Goal: Obtain resource: Obtain resource

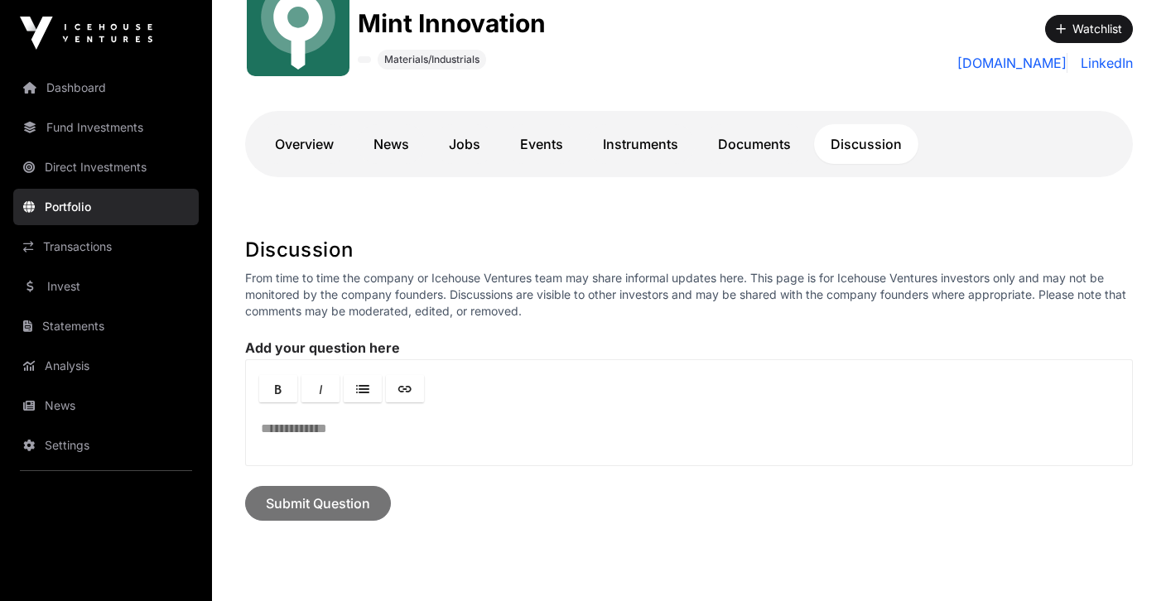
scroll to position [230, 0]
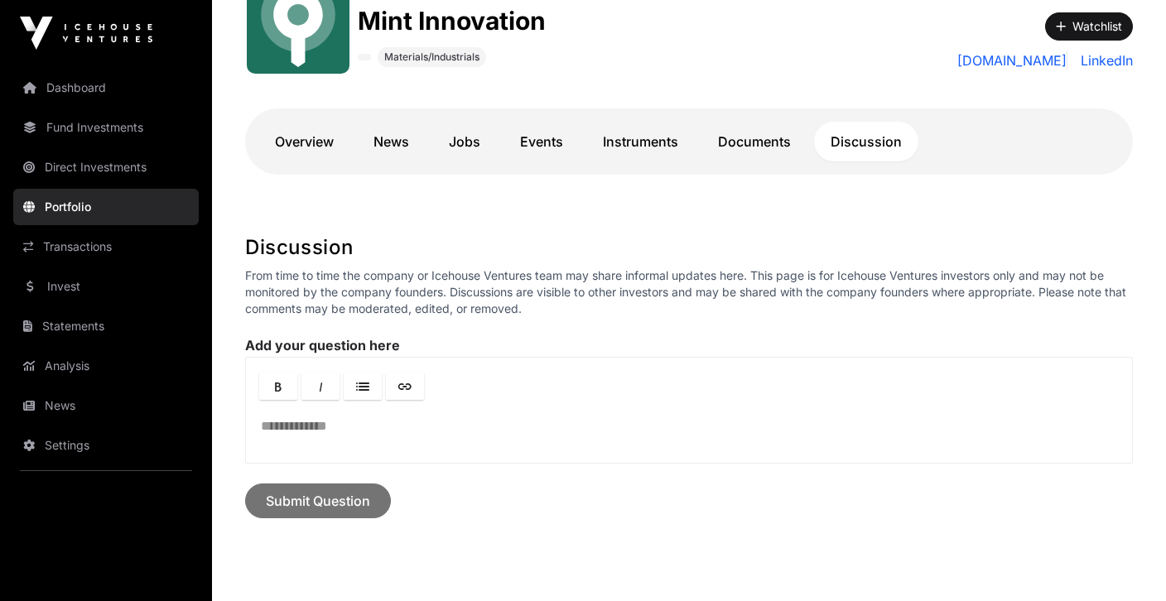
click at [748, 142] on link "Documents" at bounding box center [754, 142] width 106 height 40
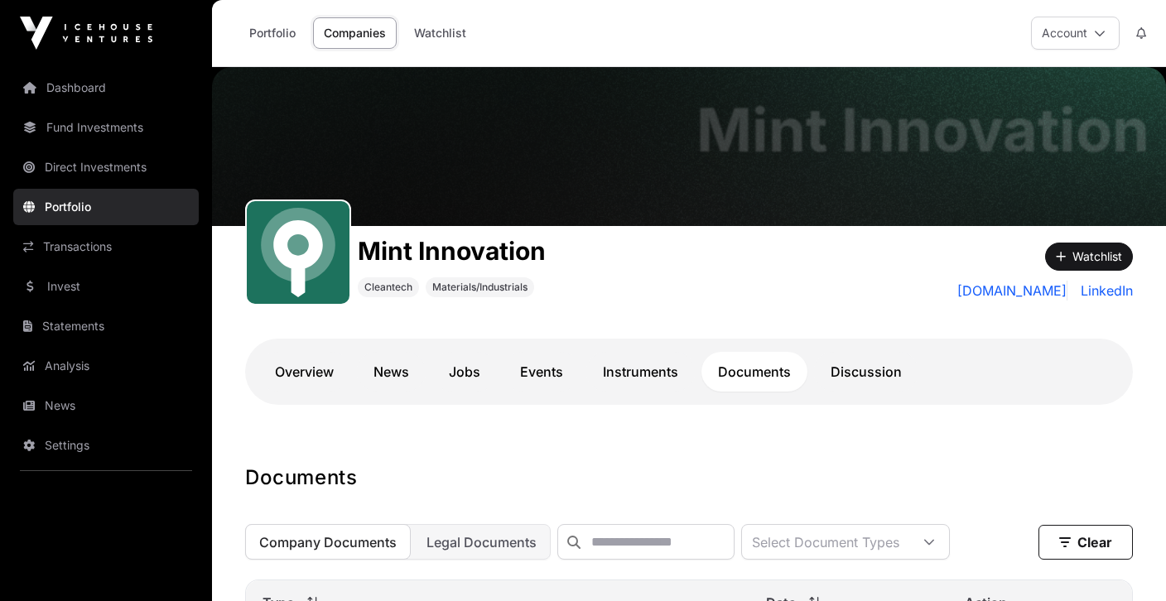
click at [105, 322] on link "Statements" at bounding box center [106, 326] width 186 height 36
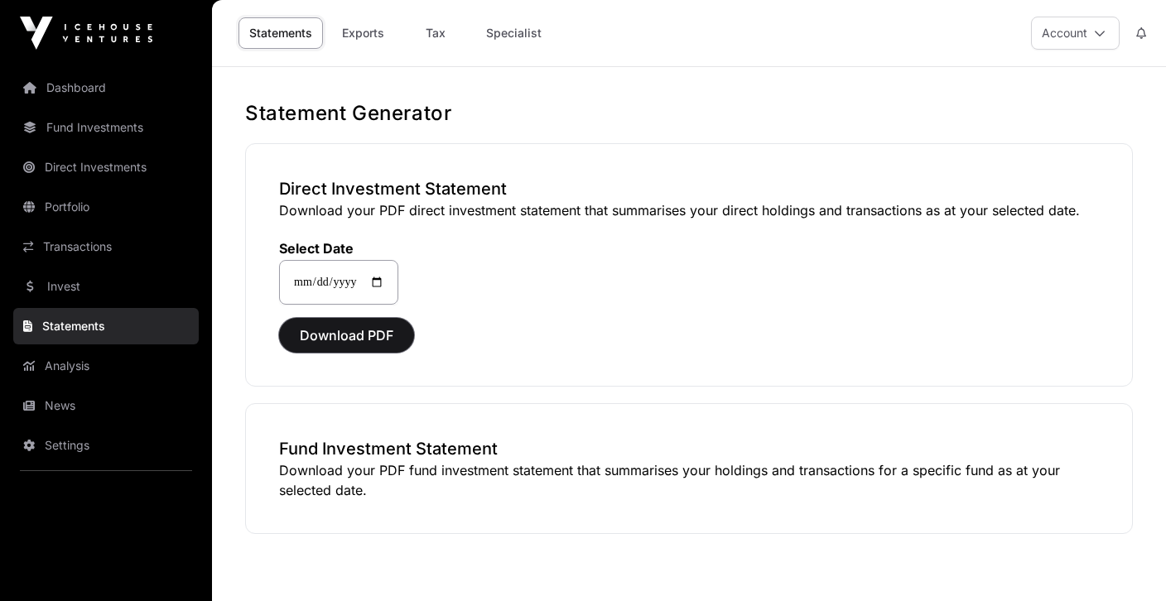
click at [315, 342] on span "Download PDF" at bounding box center [347, 335] width 94 height 20
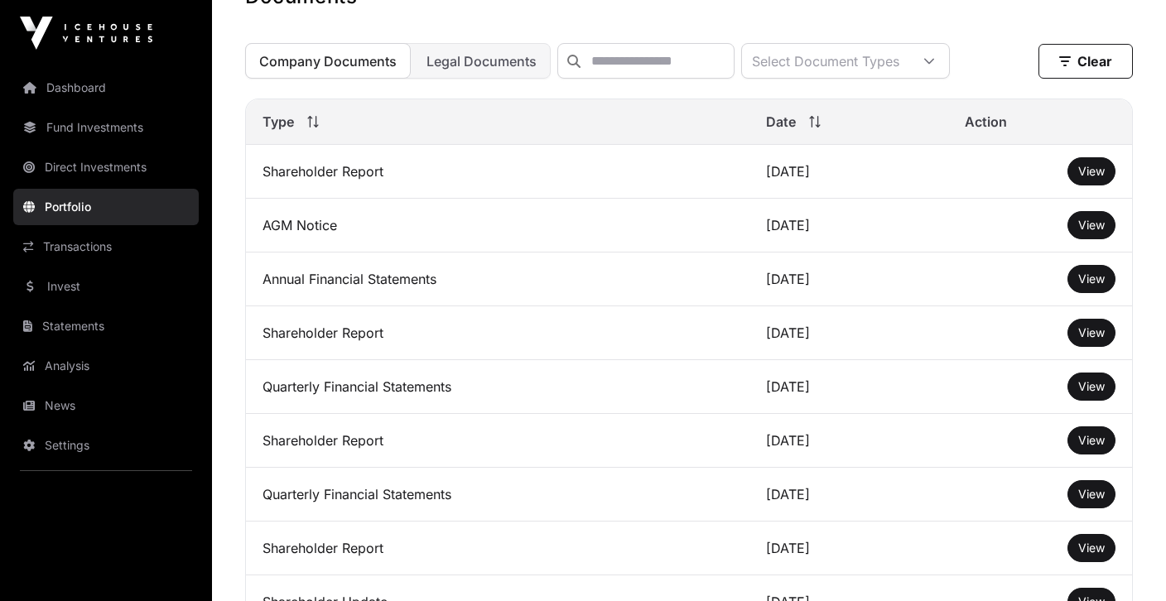
scroll to position [379, 0]
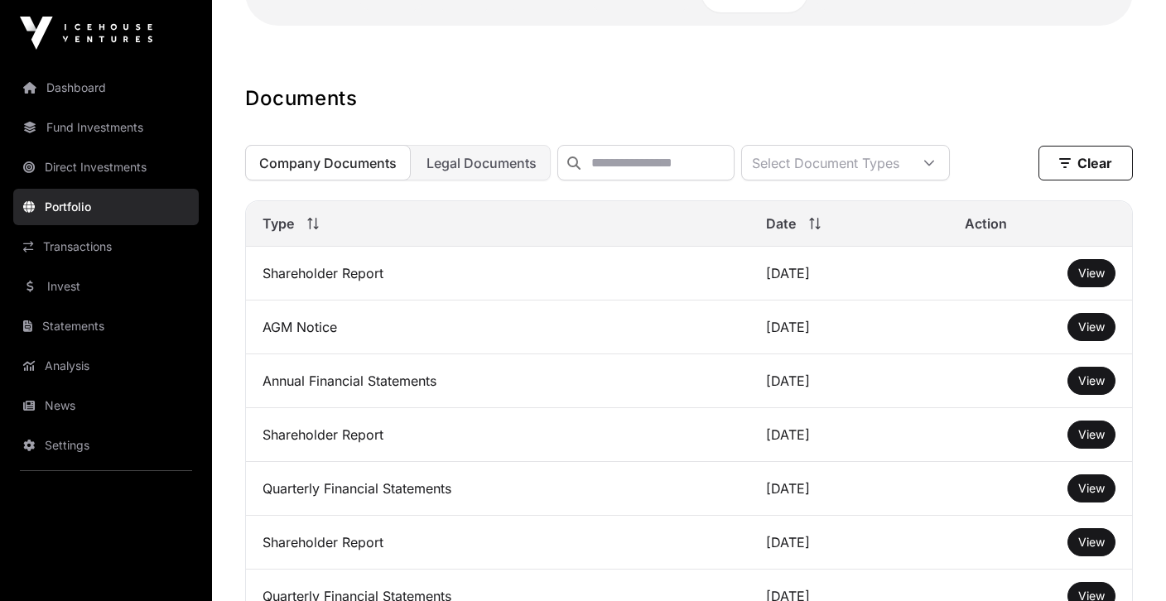
click at [1094, 267] on link "View" at bounding box center [1091, 273] width 27 height 17
click at [440, 388] on td "Annual Financial Statements" at bounding box center [498, 381] width 504 height 54
click at [1099, 432] on span "View" at bounding box center [1091, 434] width 27 height 14
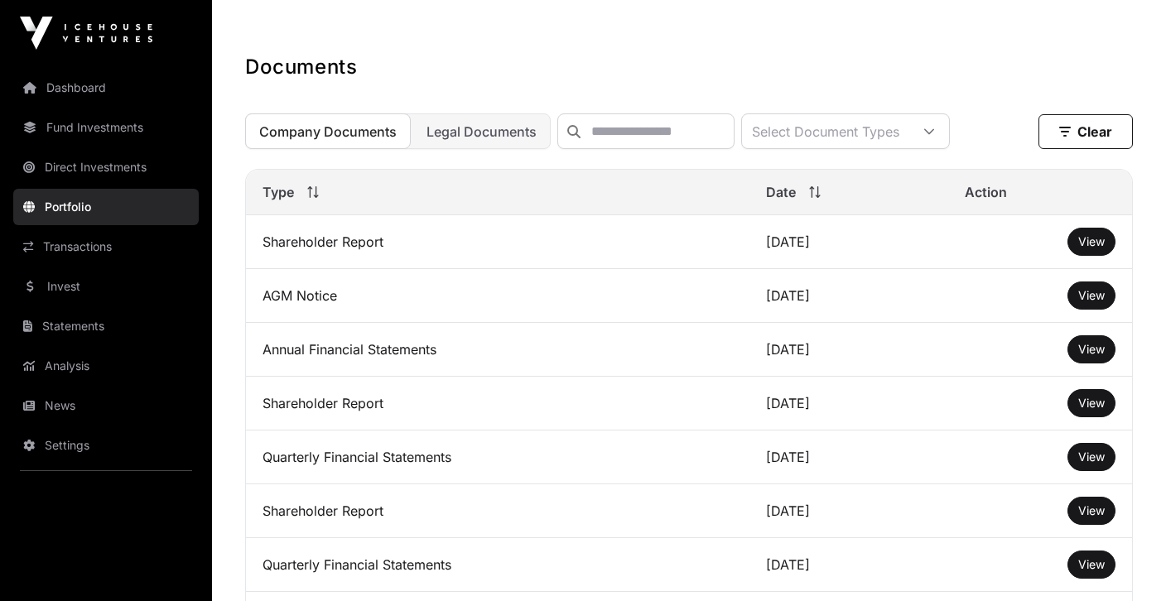
scroll to position [450, 0]
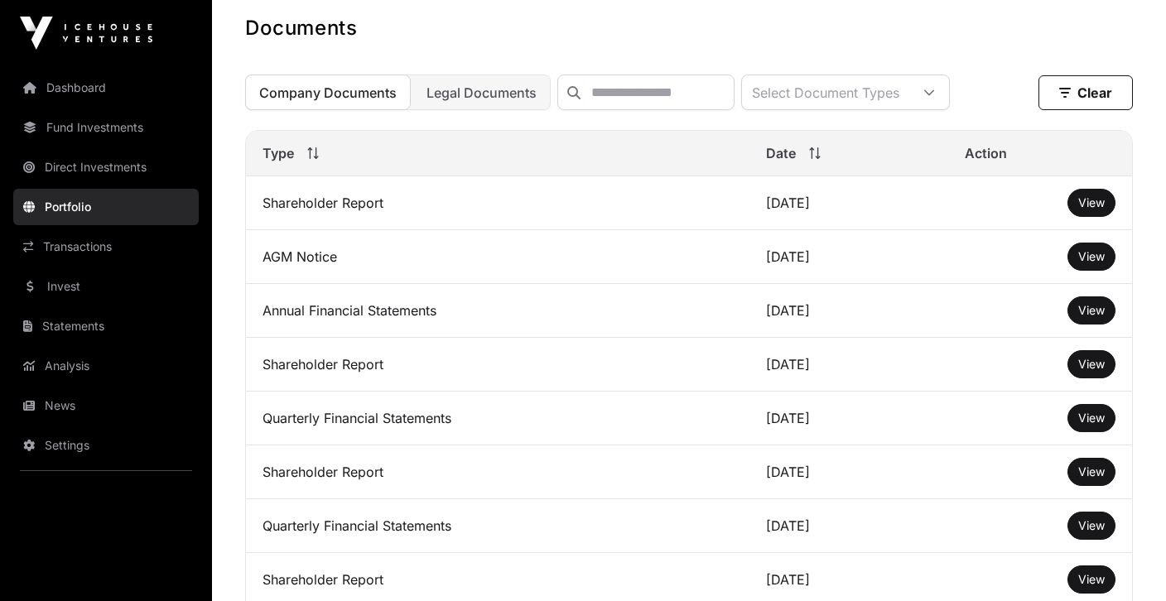
click at [1084, 257] on span "View" at bounding box center [1091, 256] width 27 height 14
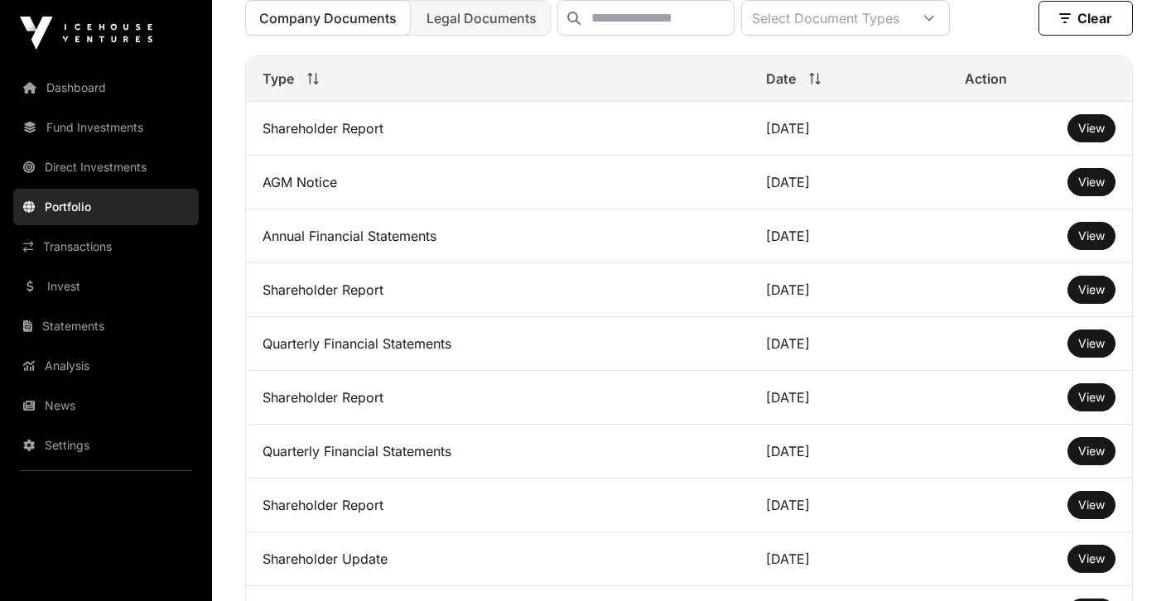
scroll to position [527, 0]
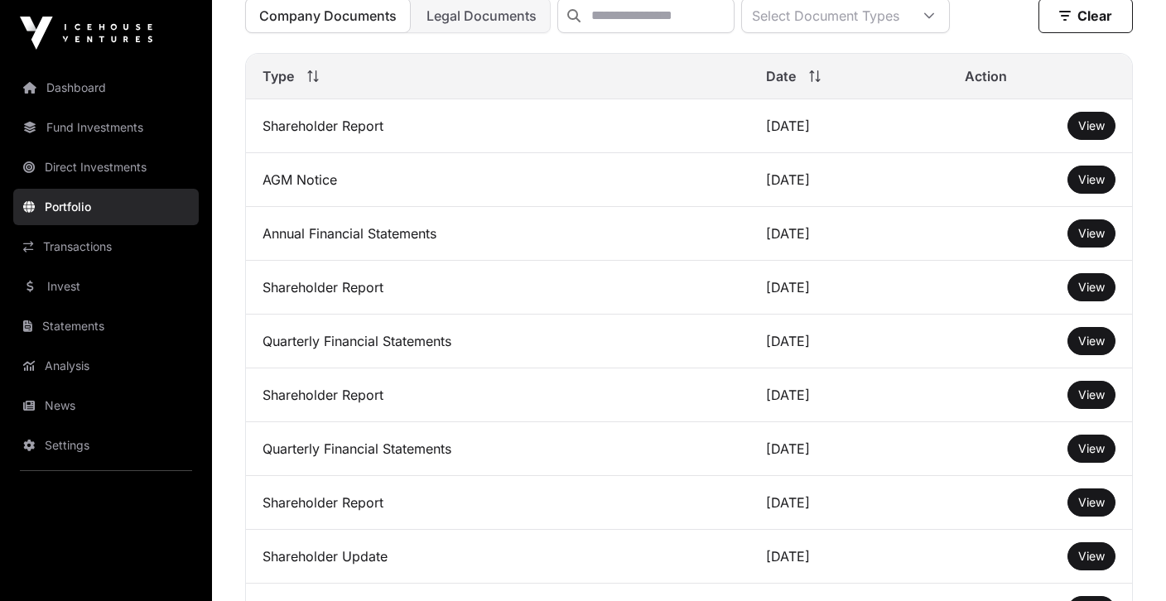
click at [1089, 343] on span "View" at bounding box center [1091, 341] width 27 height 14
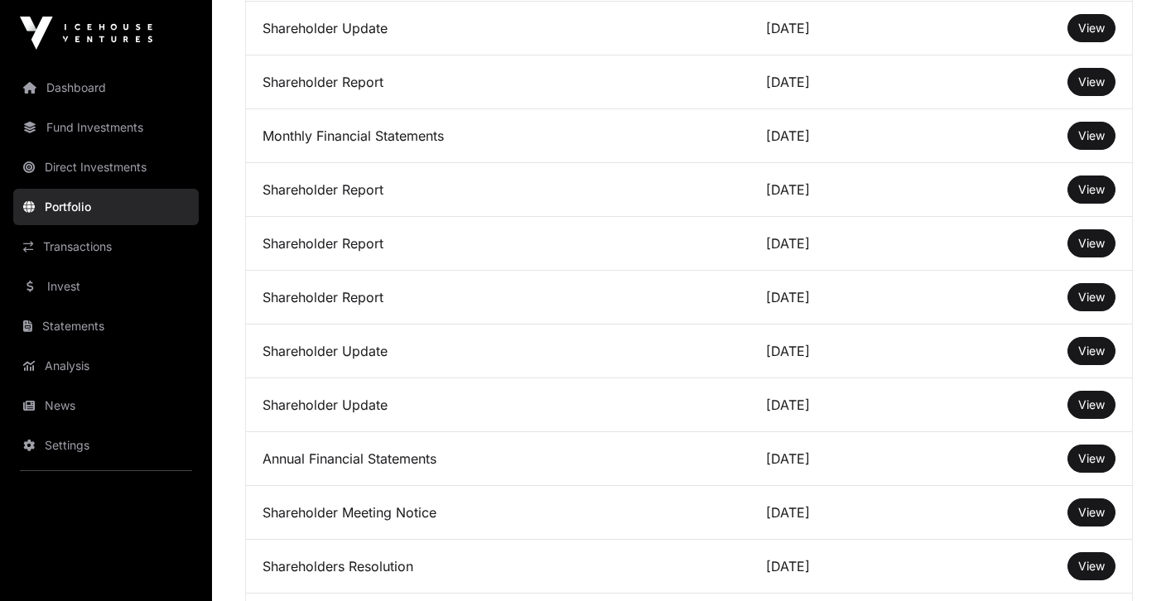
scroll to position [1280, 0]
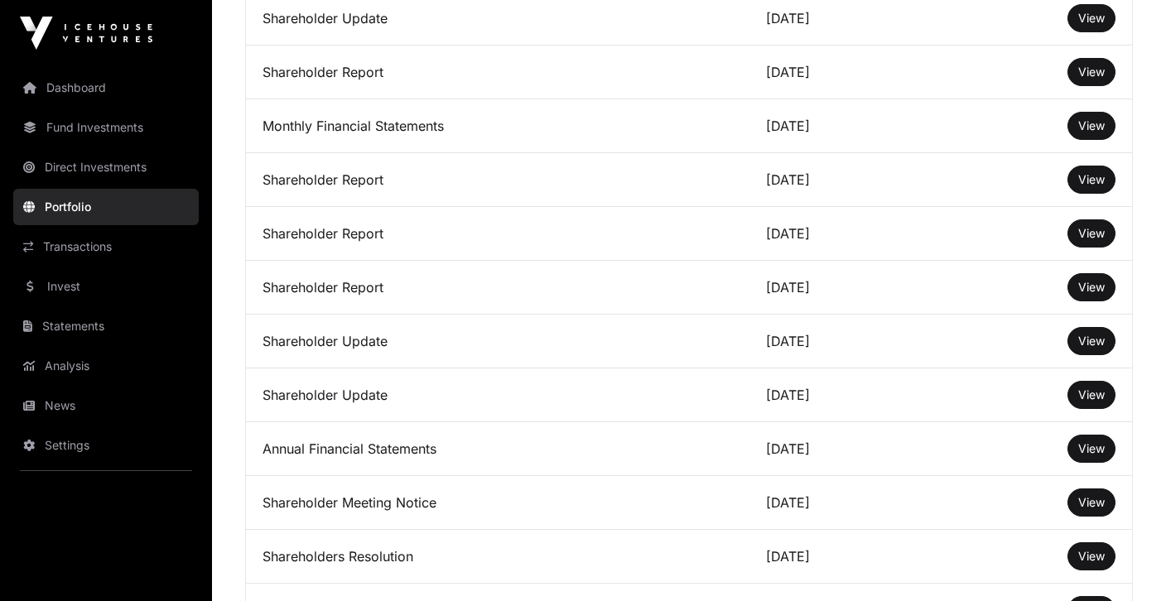
click at [1088, 238] on span "View" at bounding box center [1091, 233] width 27 height 14
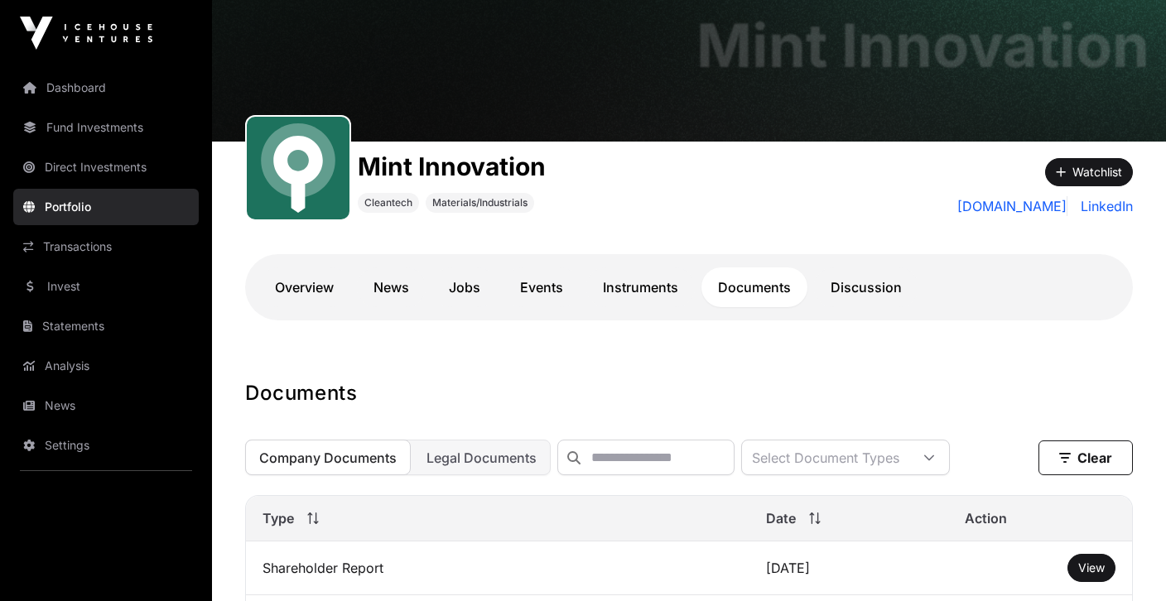
scroll to position [104, 0]
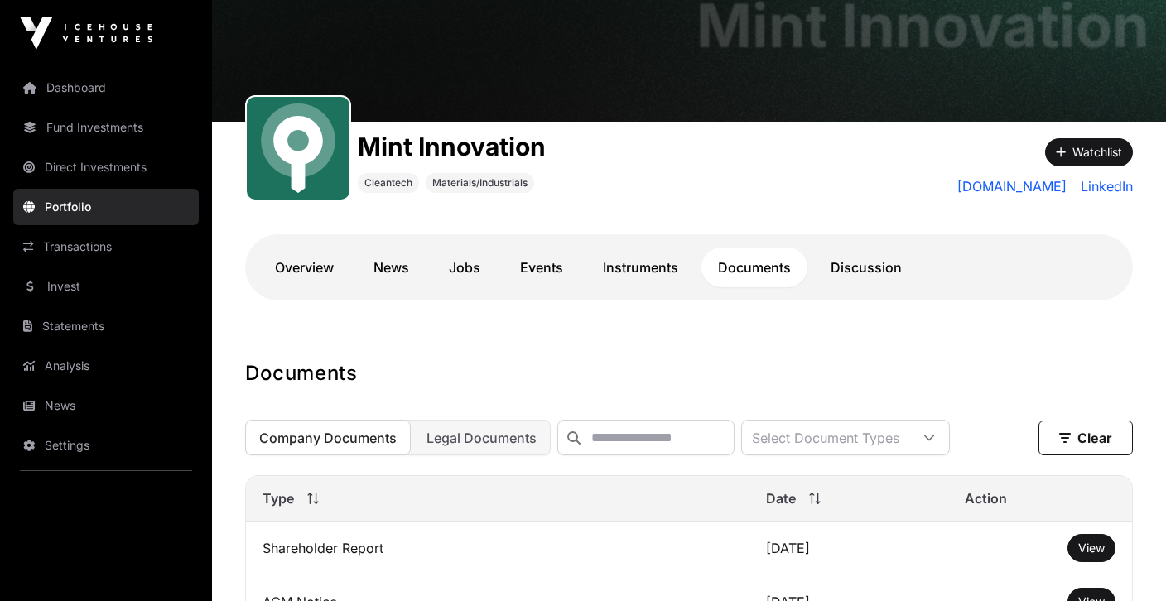
click at [492, 436] on span "Legal Documents" at bounding box center [482, 438] width 110 height 17
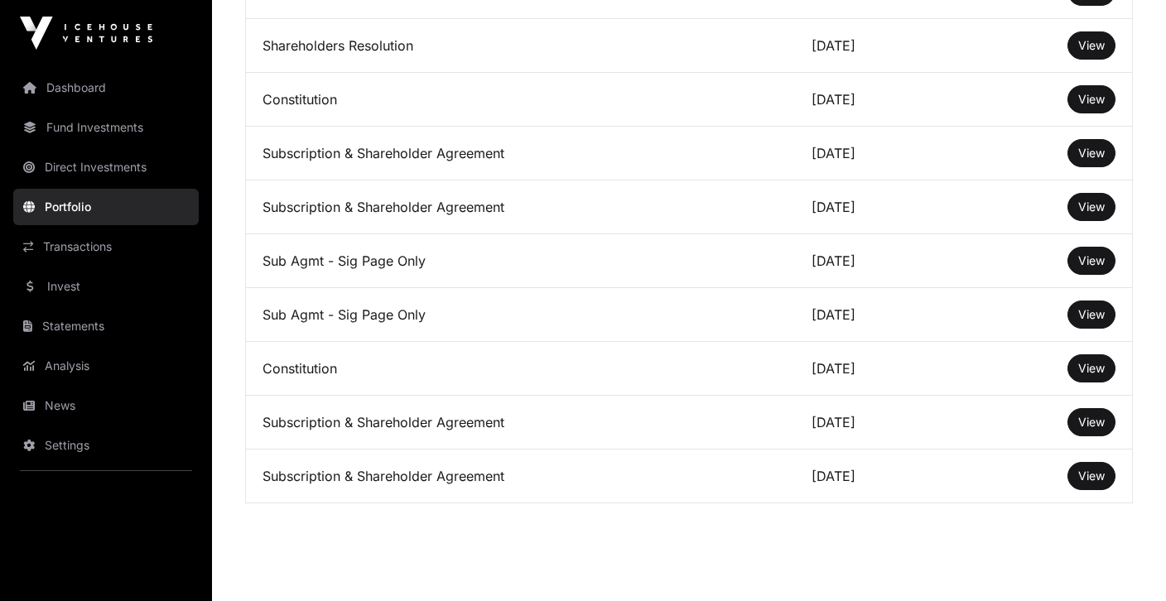
scroll to position [1942, 0]
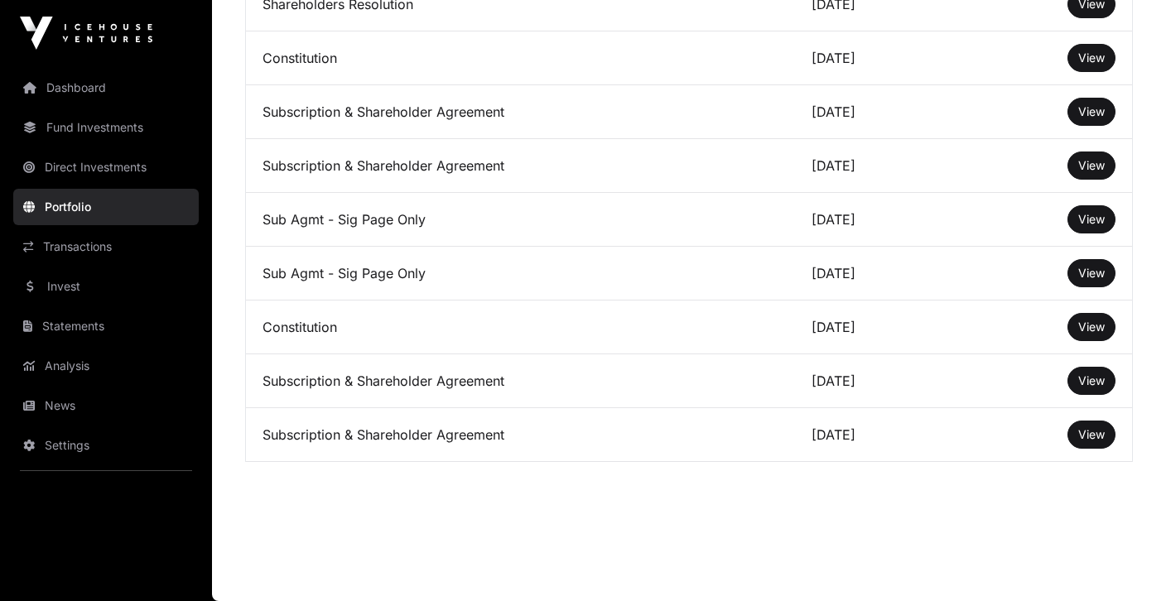
click at [1100, 431] on span "View" at bounding box center [1091, 434] width 27 height 14
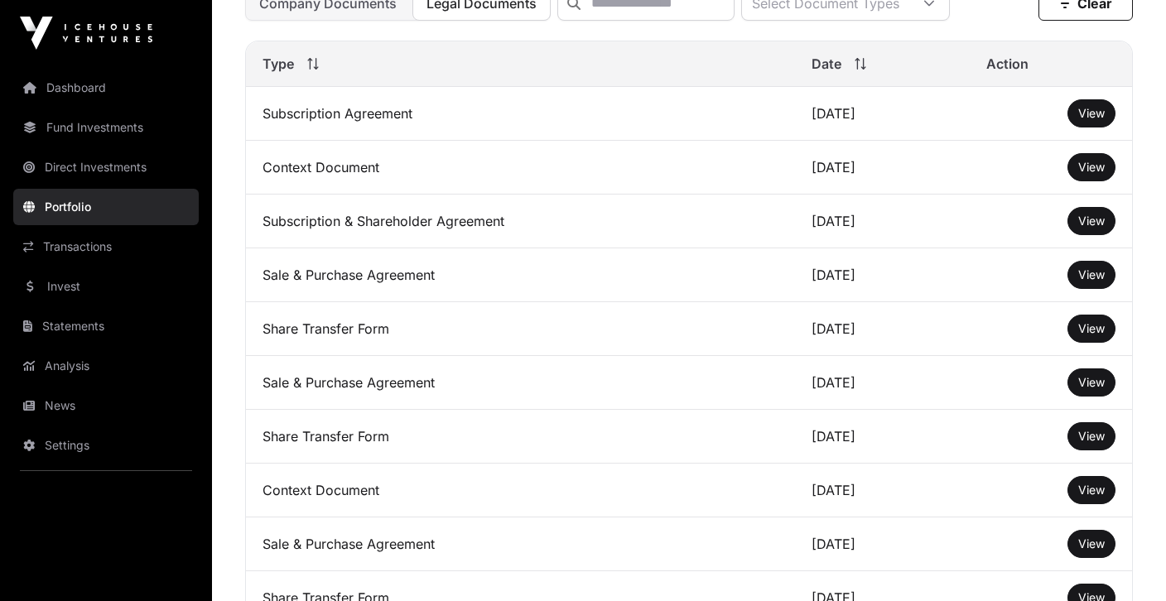
scroll to position [523, 0]
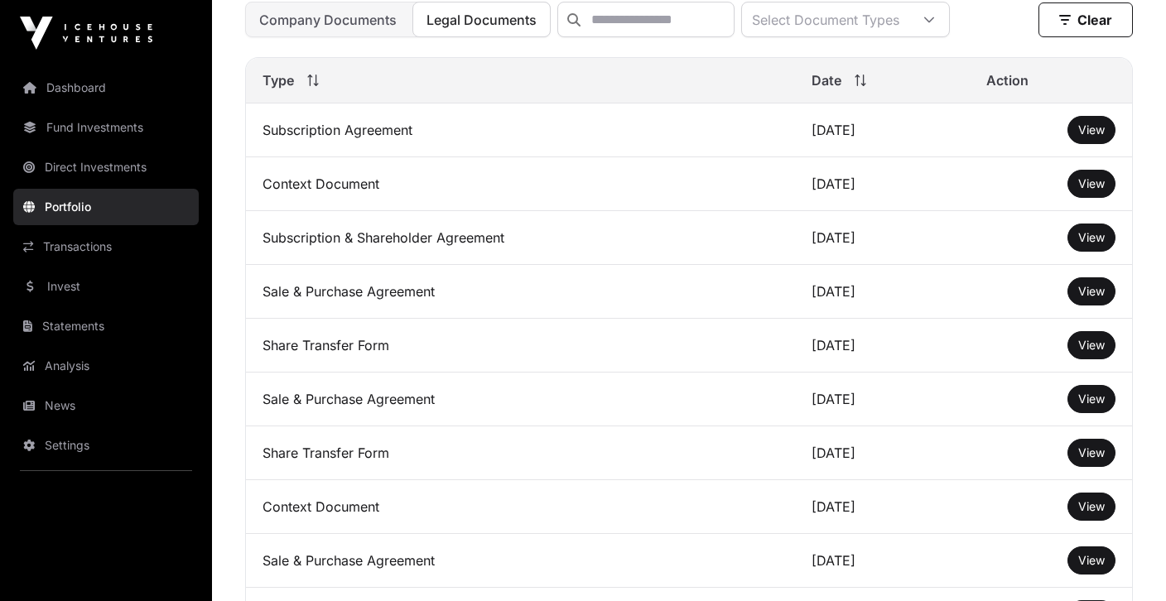
click at [1091, 243] on span "View" at bounding box center [1091, 237] width 27 height 14
